Goal: Task Accomplishment & Management: Complete application form

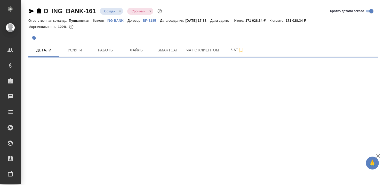
select select "RU"
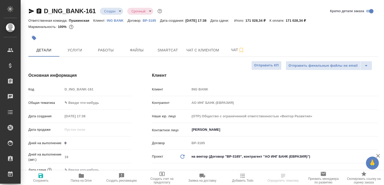
type textarea "x"
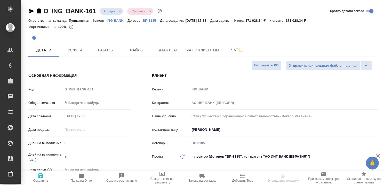
type textarea "x"
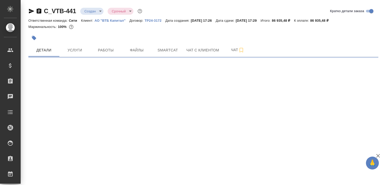
select select "RU"
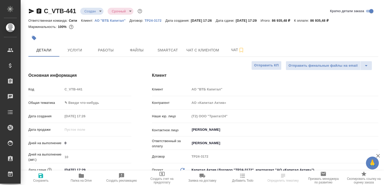
type textarea "x"
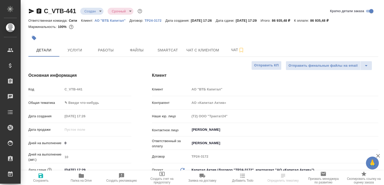
type textarea "x"
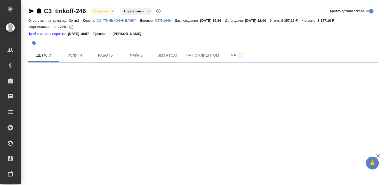
select select "RU"
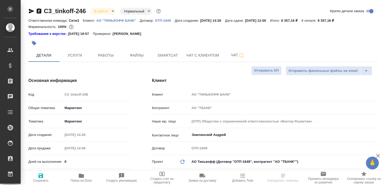
type textarea "x"
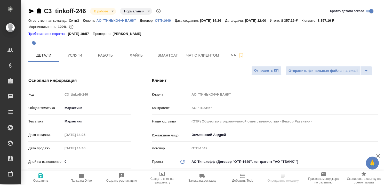
type textarea "x"
